Goal: Transaction & Acquisition: Obtain resource

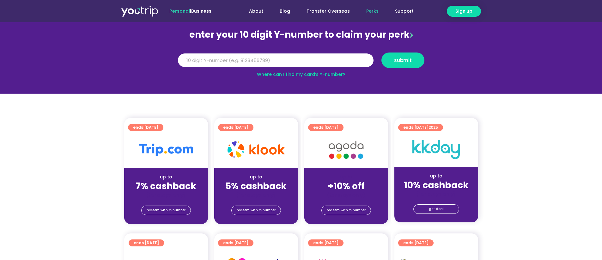
scroll to position [95, 0]
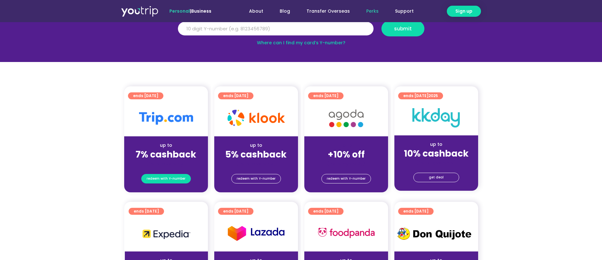
click at [171, 177] on span "redeem with Y-number" at bounding box center [166, 178] width 39 height 9
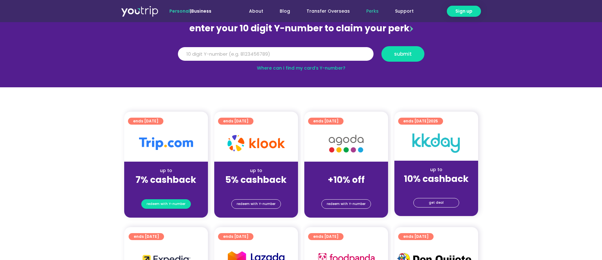
click at [155, 203] on span "redeem with Y-number" at bounding box center [166, 203] width 39 height 9
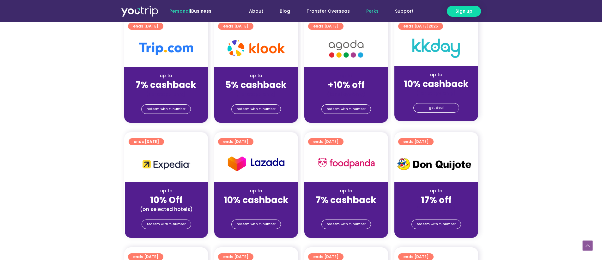
scroll to position [196, 0]
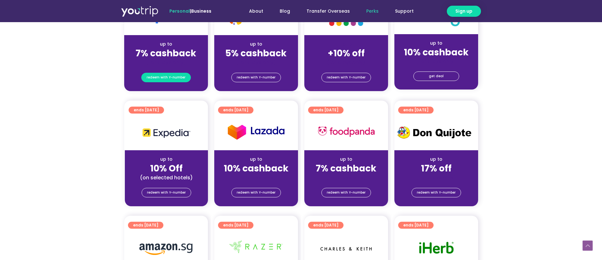
click at [170, 78] on span "redeem with Y-number" at bounding box center [166, 77] width 39 height 9
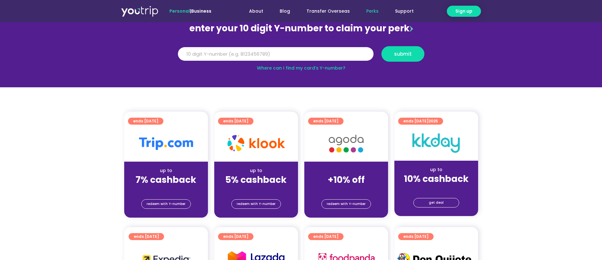
click at [183, 160] on div at bounding box center [166, 143] width 84 height 36
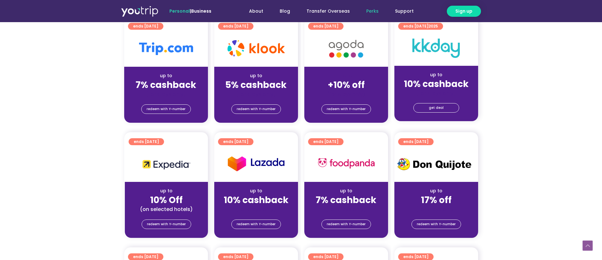
scroll to position [101, 0]
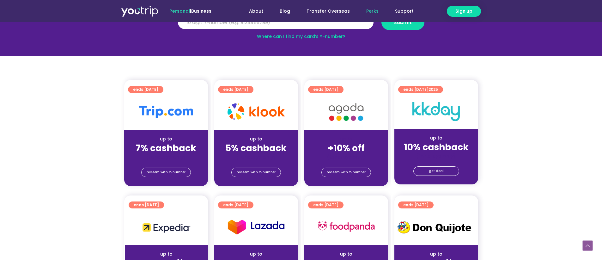
click at [163, 113] on img at bounding box center [166, 111] width 54 height 13
click at [274, 122] on div at bounding box center [256, 112] width 84 height 36
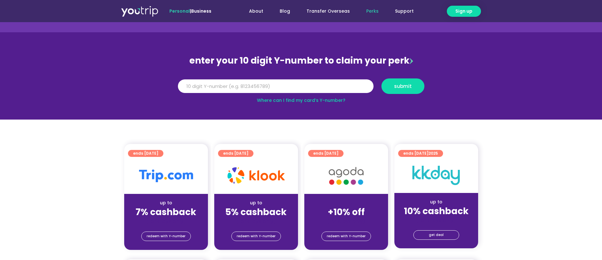
scroll to position [0, 0]
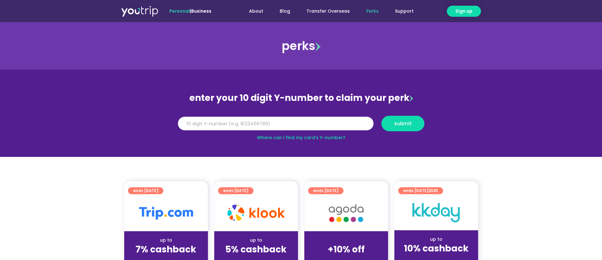
click at [158, 190] on span "ends [DATE]" at bounding box center [145, 190] width 25 height 7
click at [157, 193] on span "ends [DATE]" at bounding box center [145, 190] width 25 height 7
